Goal: Navigation & Orientation: Find specific page/section

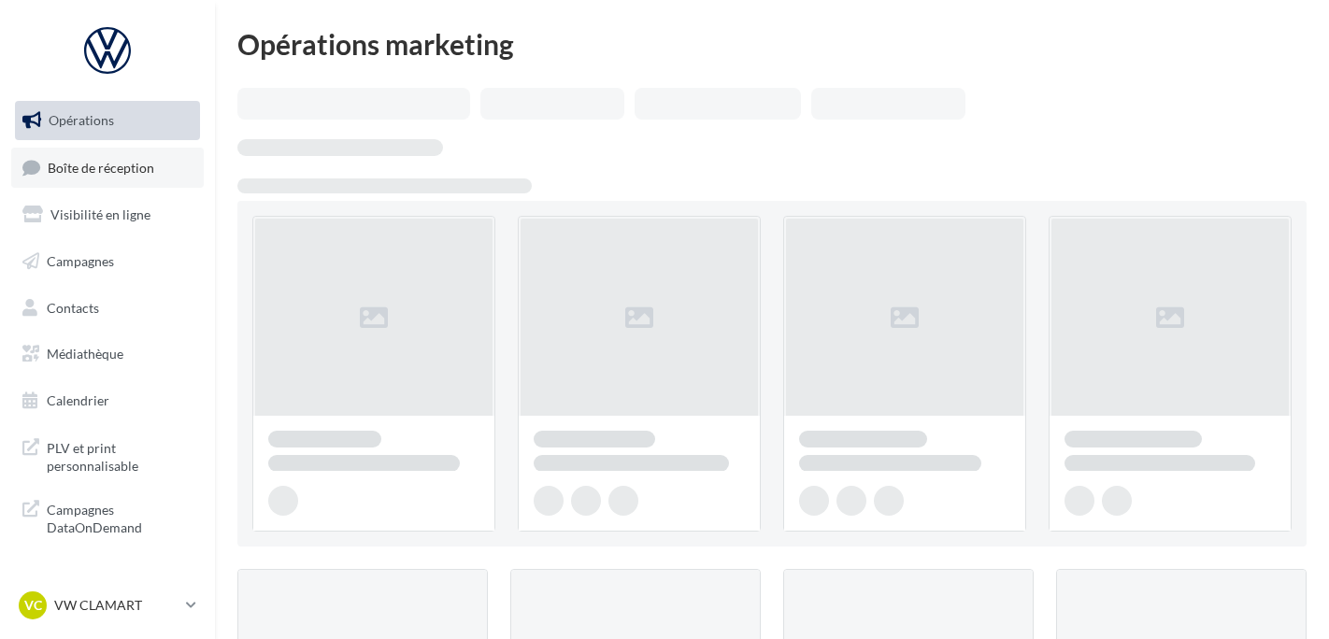
click at [145, 175] on span "Boîte de réception" at bounding box center [101, 167] width 107 height 16
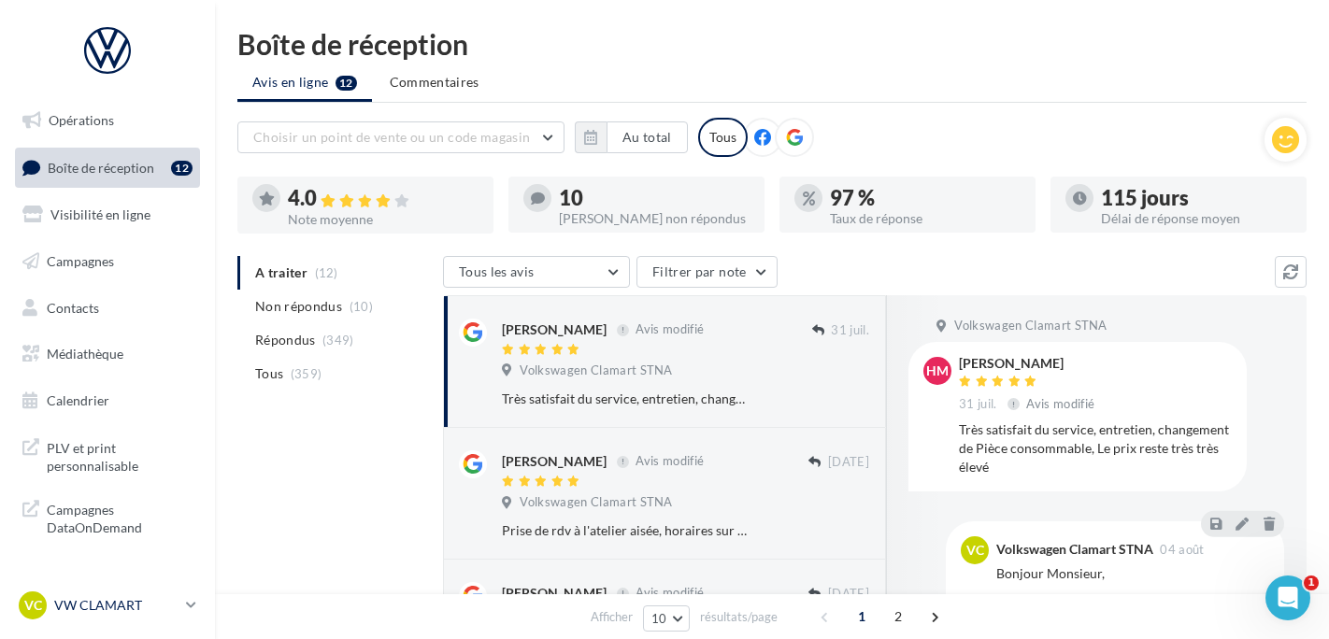
click at [86, 611] on p "VW CLAMART" at bounding box center [116, 605] width 124 height 19
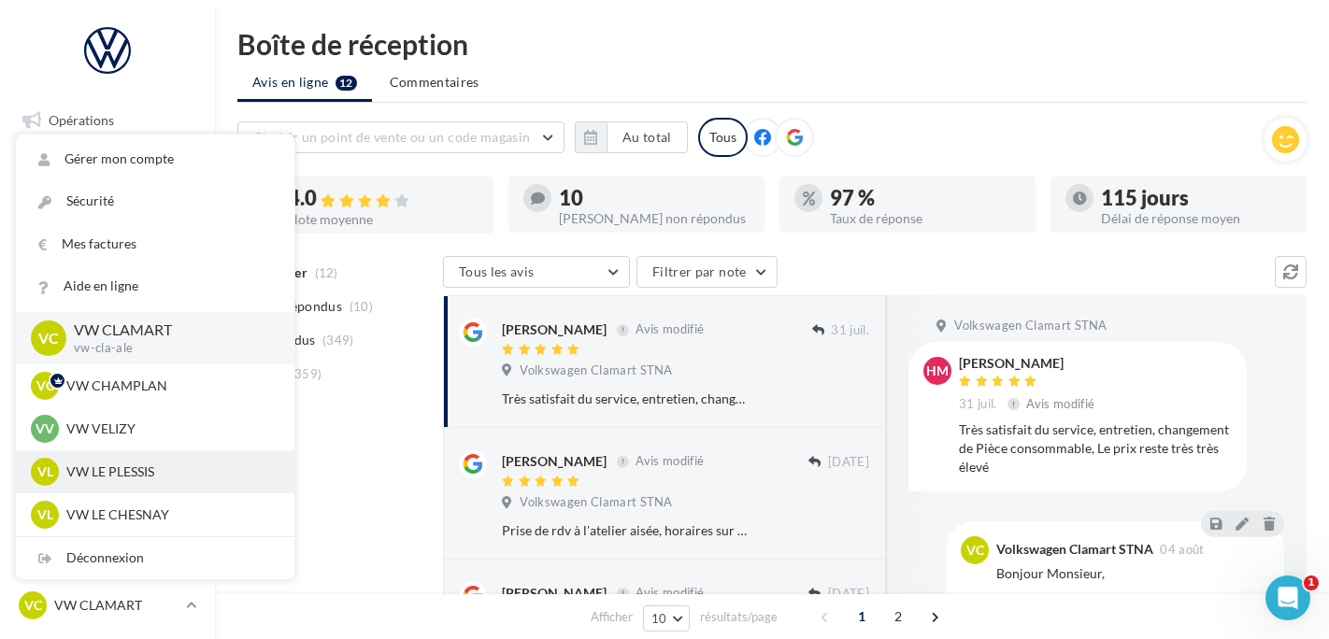
click at [147, 489] on div "VL VW LE PLESSIS vw-lep-ale" at bounding box center [155, 472] width 279 height 43
click at [167, 473] on p "VW LE PLESSIS" at bounding box center [169, 472] width 206 height 19
